Goal: Navigation & Orientation: Find specific page/section

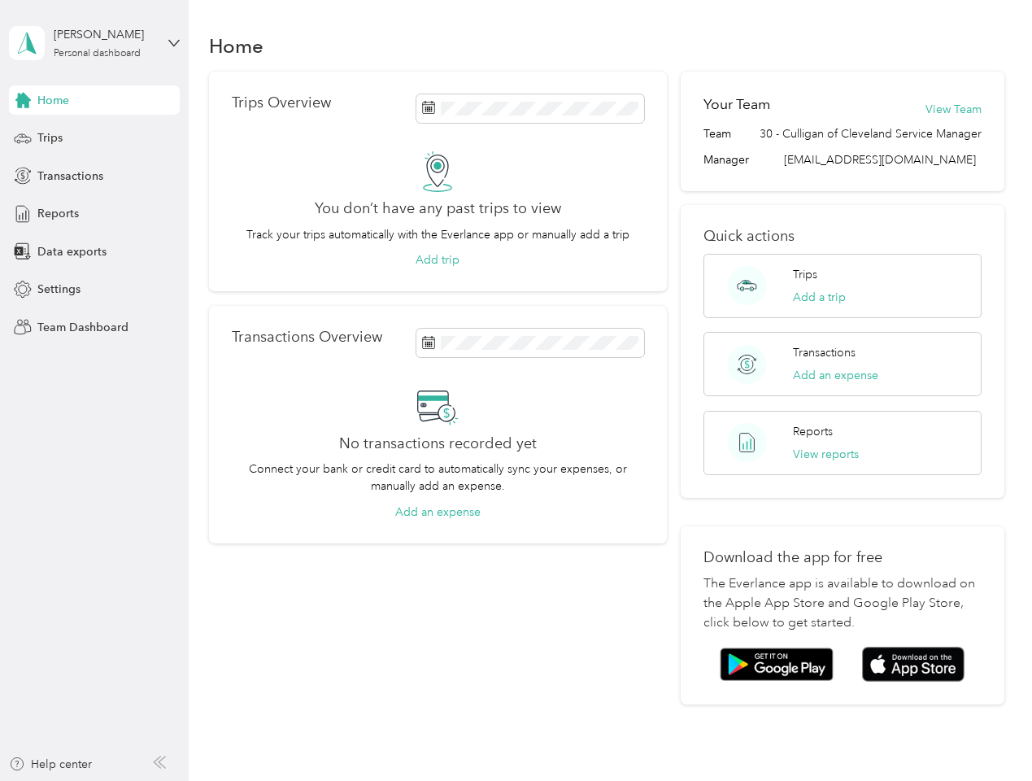
click at [516, 390] on div "No transactions recorded yet Connect your bank or credit card to automatically …" at bounding box center [438, 452] width 412 height 135
click at [94, 43] on div "[PERSON_NAME]" at bounding box center [105, 34] width 102 height 17
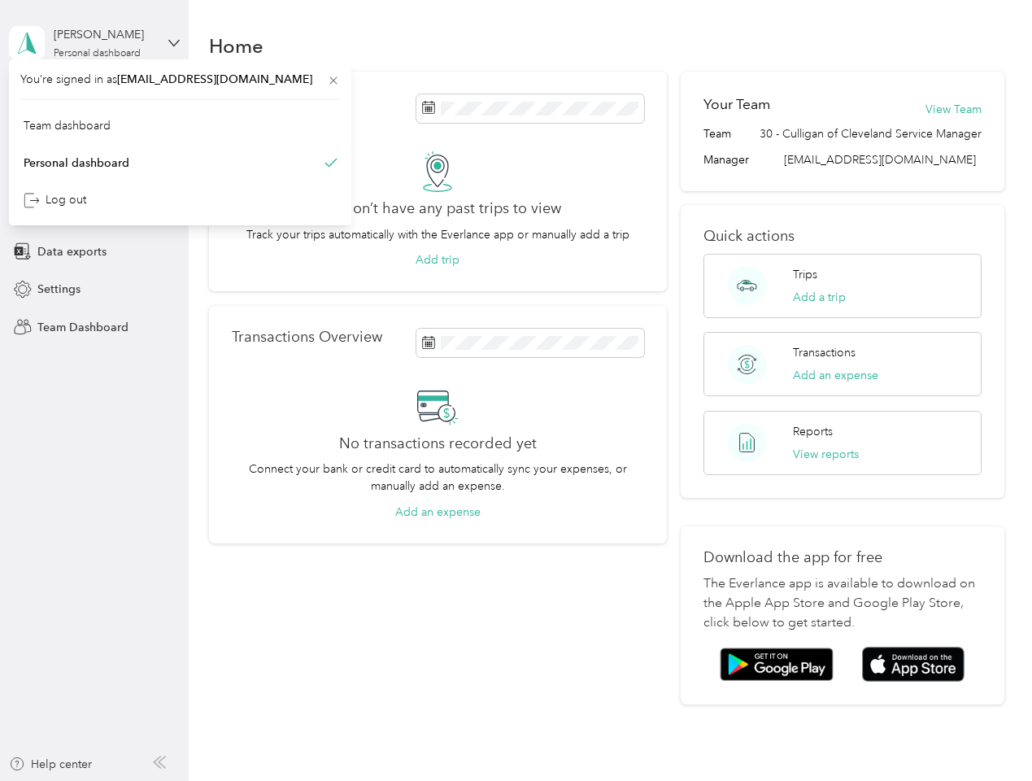
click at [94, 100] on div "You’re signed in as [EMAIL_ADDRESS][DOMAIN_NAME] Team dashboard Personal dashbo…" at bounding box center [180, 142] width 342 height 166
